Goal: Submit feedback/report problem

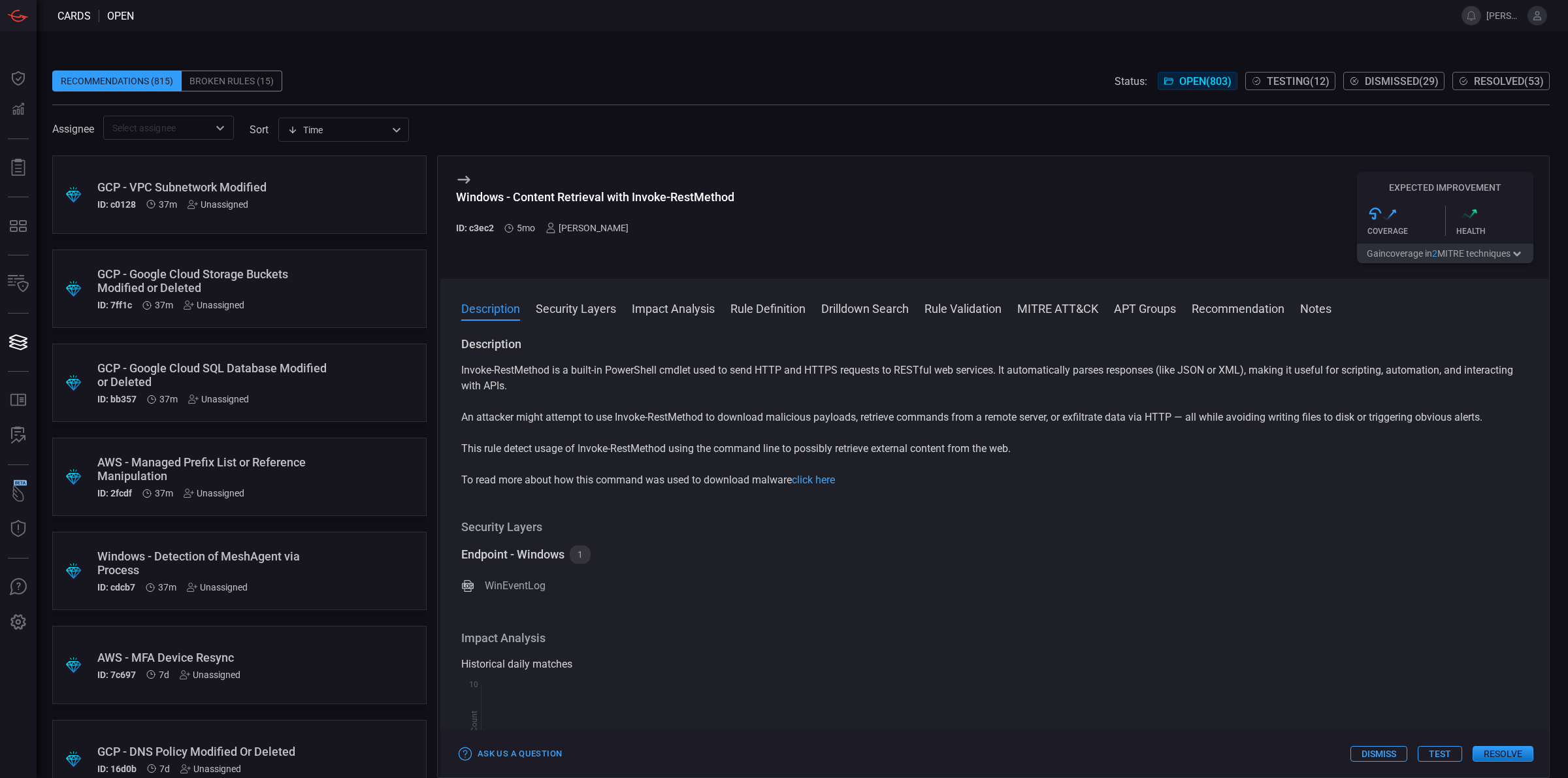
click at [1381, 751] on button "Dismiss" at bounding box center [1378, 754] width 56 height 16
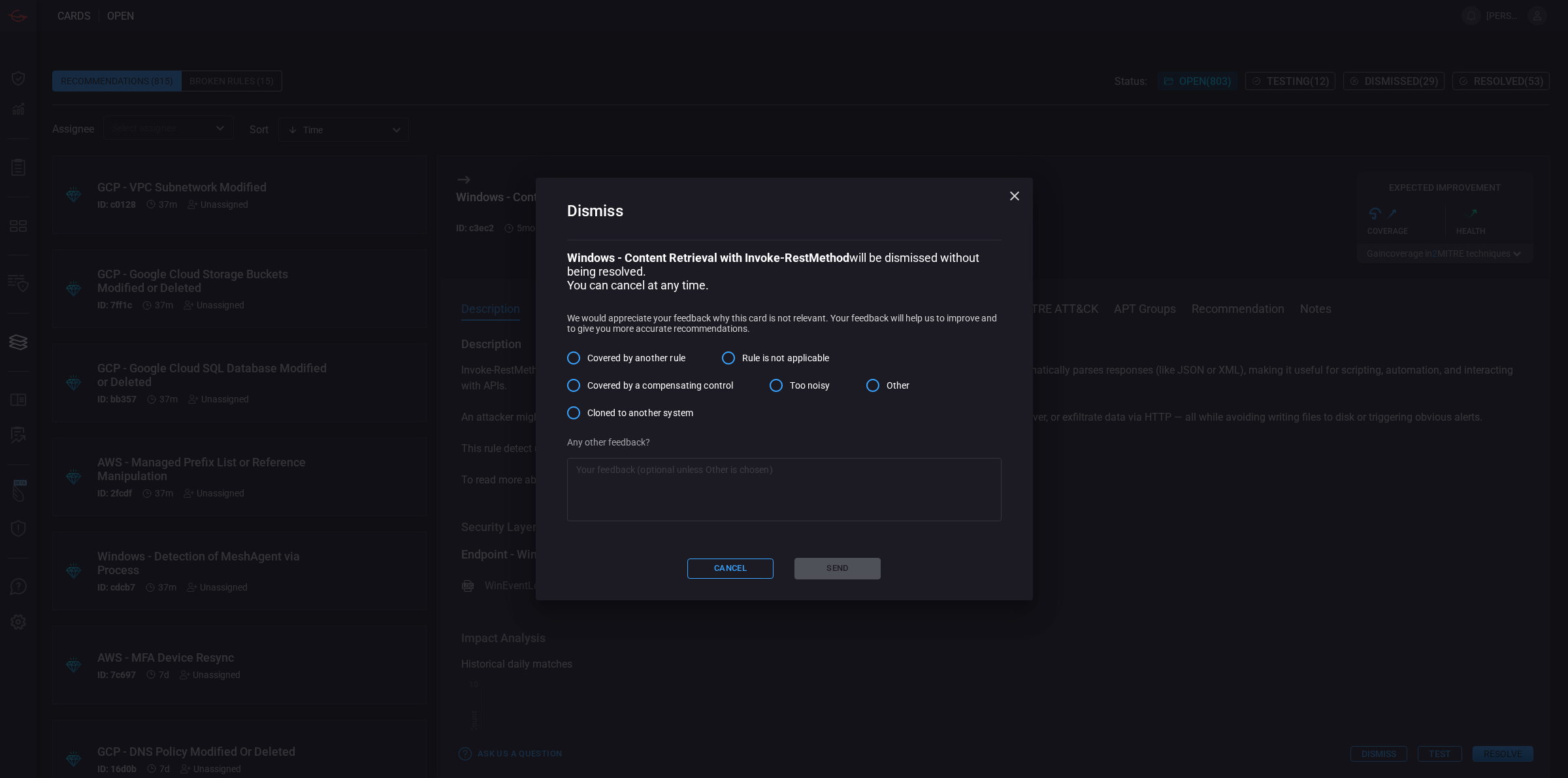
click at [880, 389] on input "Other" at bounding box center [873, 386] width 28 height 28
click at [691, 498] on textarea at bounding box center [784, 490] width 416 height 53
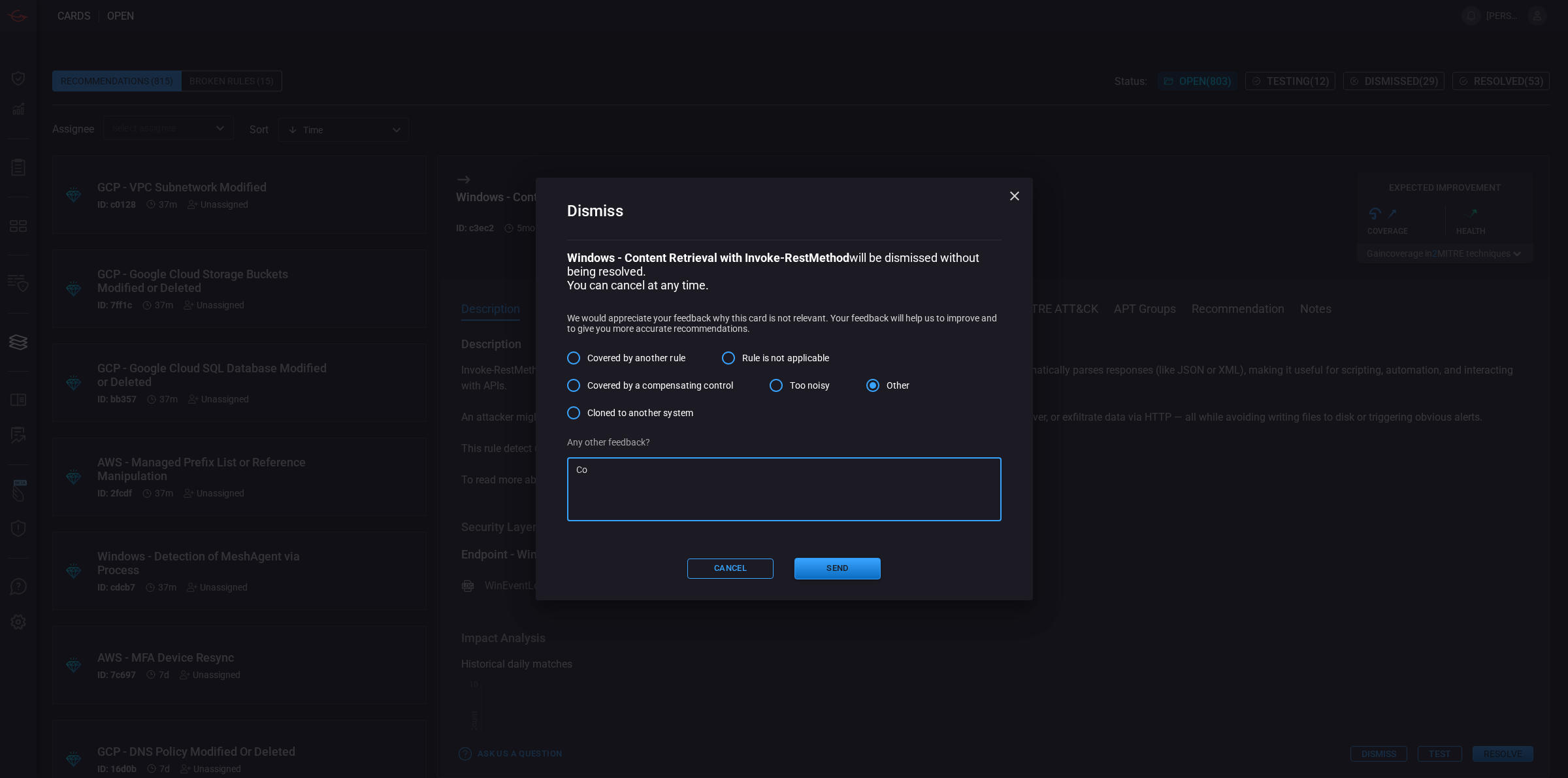
type textarea "C"
click at [752, 475] on textarea "Cardinalops suggest us this detected" at bounding box center [784, 490] width 416 height 53
type textarea "Cardinalops suggest us this detection under the Windows log source but we don't…"
click at [834, 573] on button "Send" at bounding box center [837, 569] width 86 height 22
